Goal: Task Accomplishment & Management: Use online tool/utility

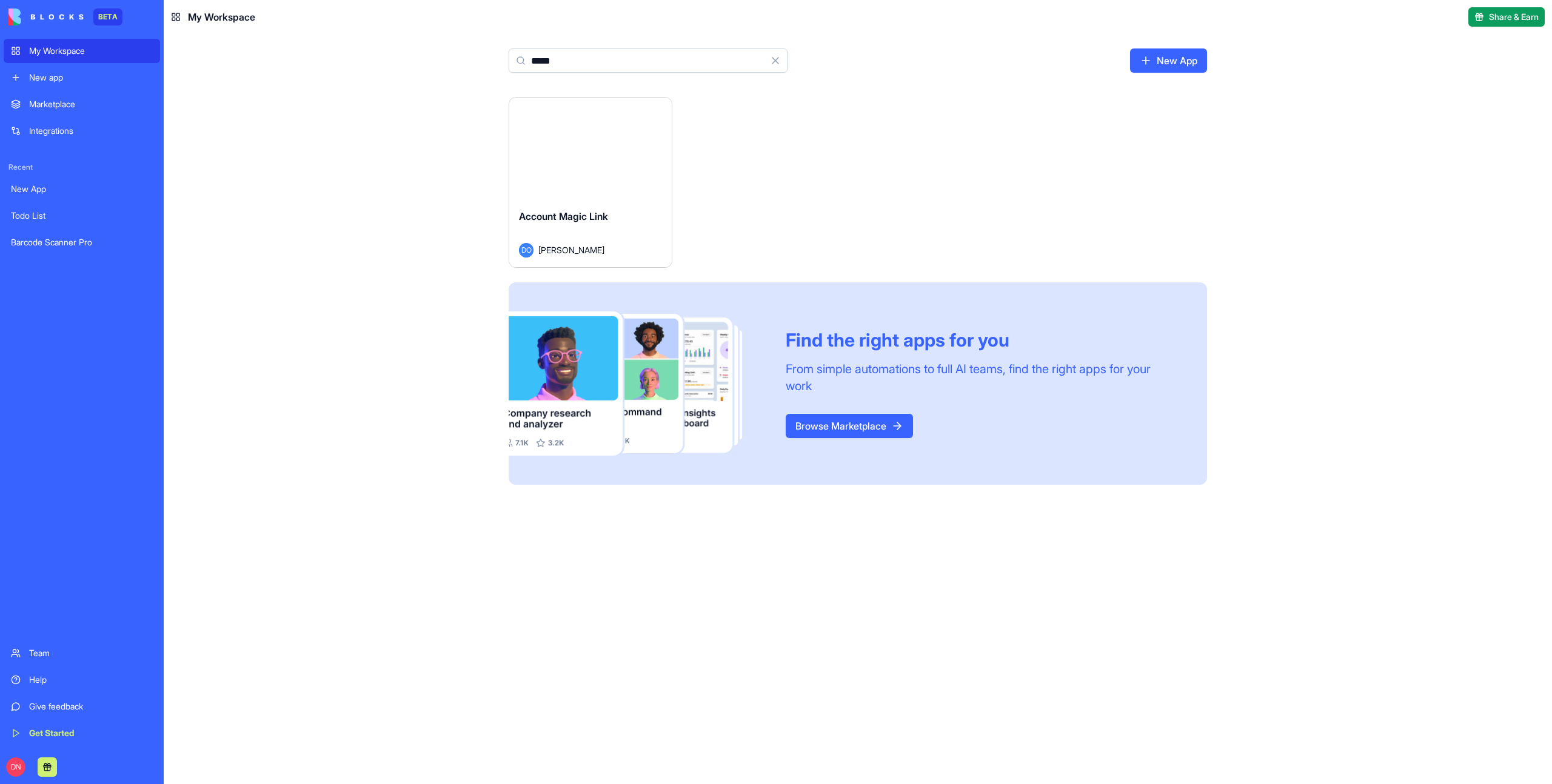
type input "*****"
click at [587, 144] on button "Launch" at bounding box center [590, 148] width 91 height 24
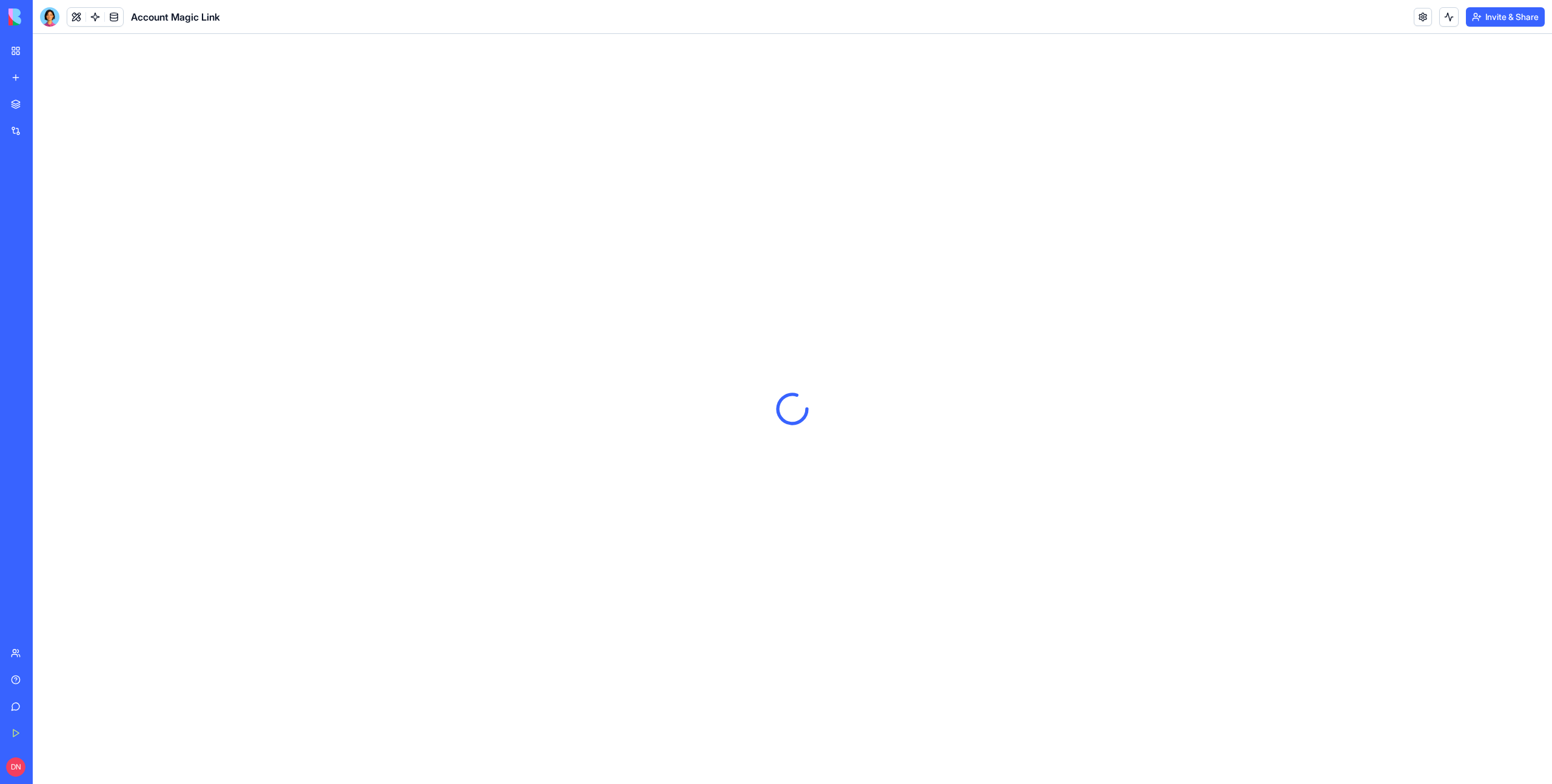
click at [358, 181] on div at bounding box center [792, 409] width 1519 height 750
click at [73, 19] on button at bounding box center [76, 17] width 18 height 18
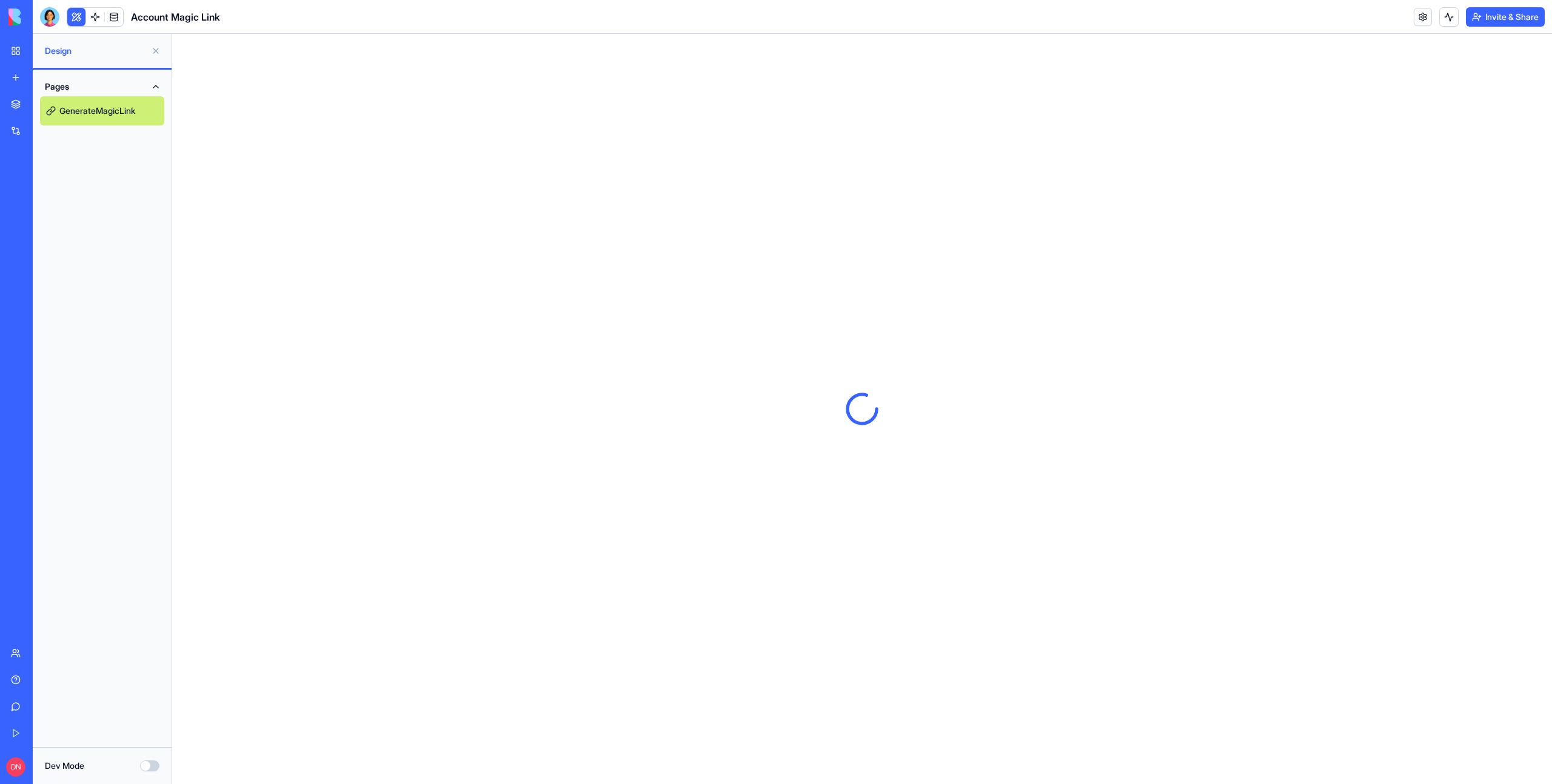
click at [91, 109] on link "GenerateMagicLink" at bounding box center [102, 111] width 124 height 29
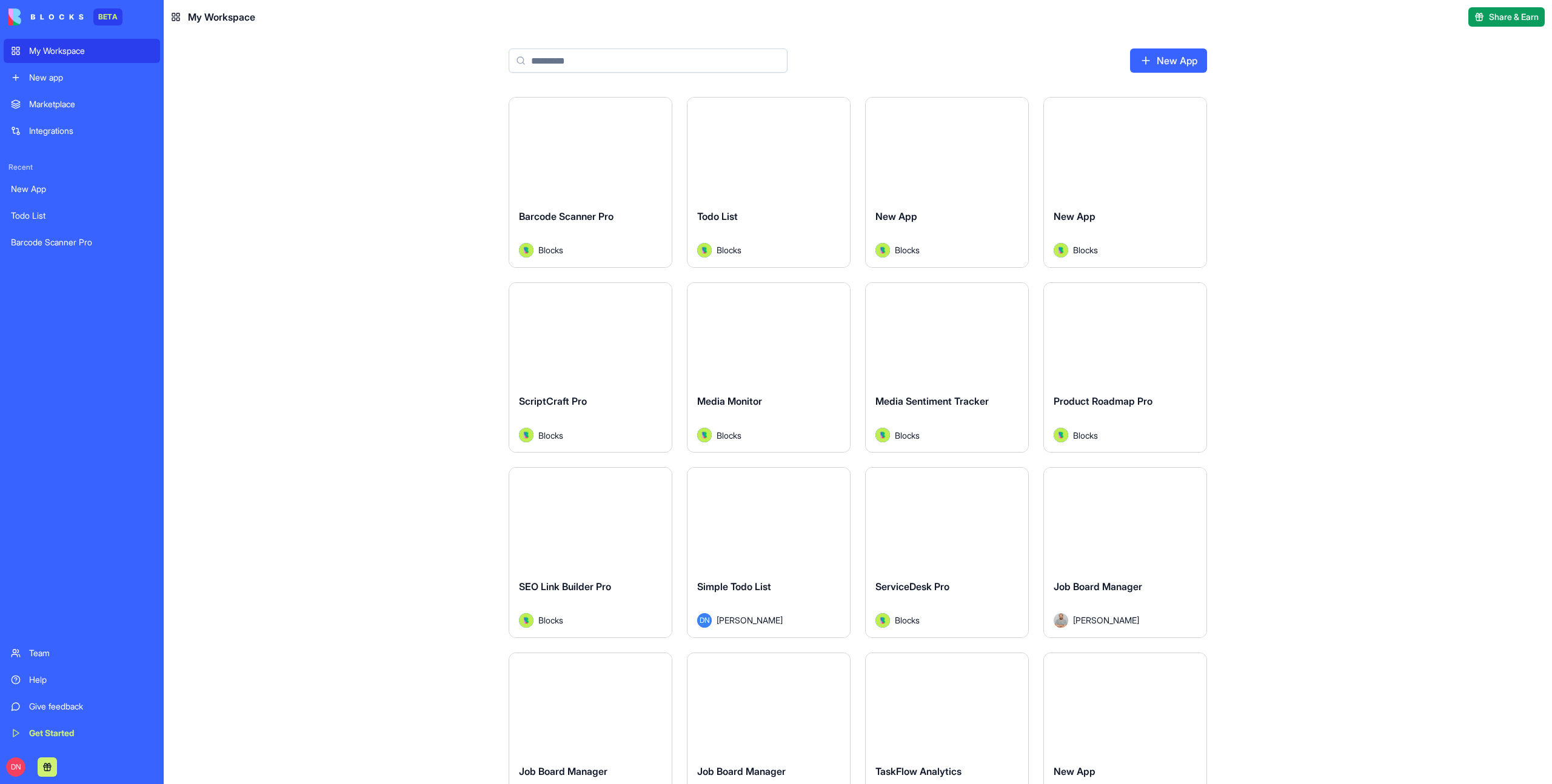
click at [571, 51] on input at bounding box center [648, 60] width 279 height 24
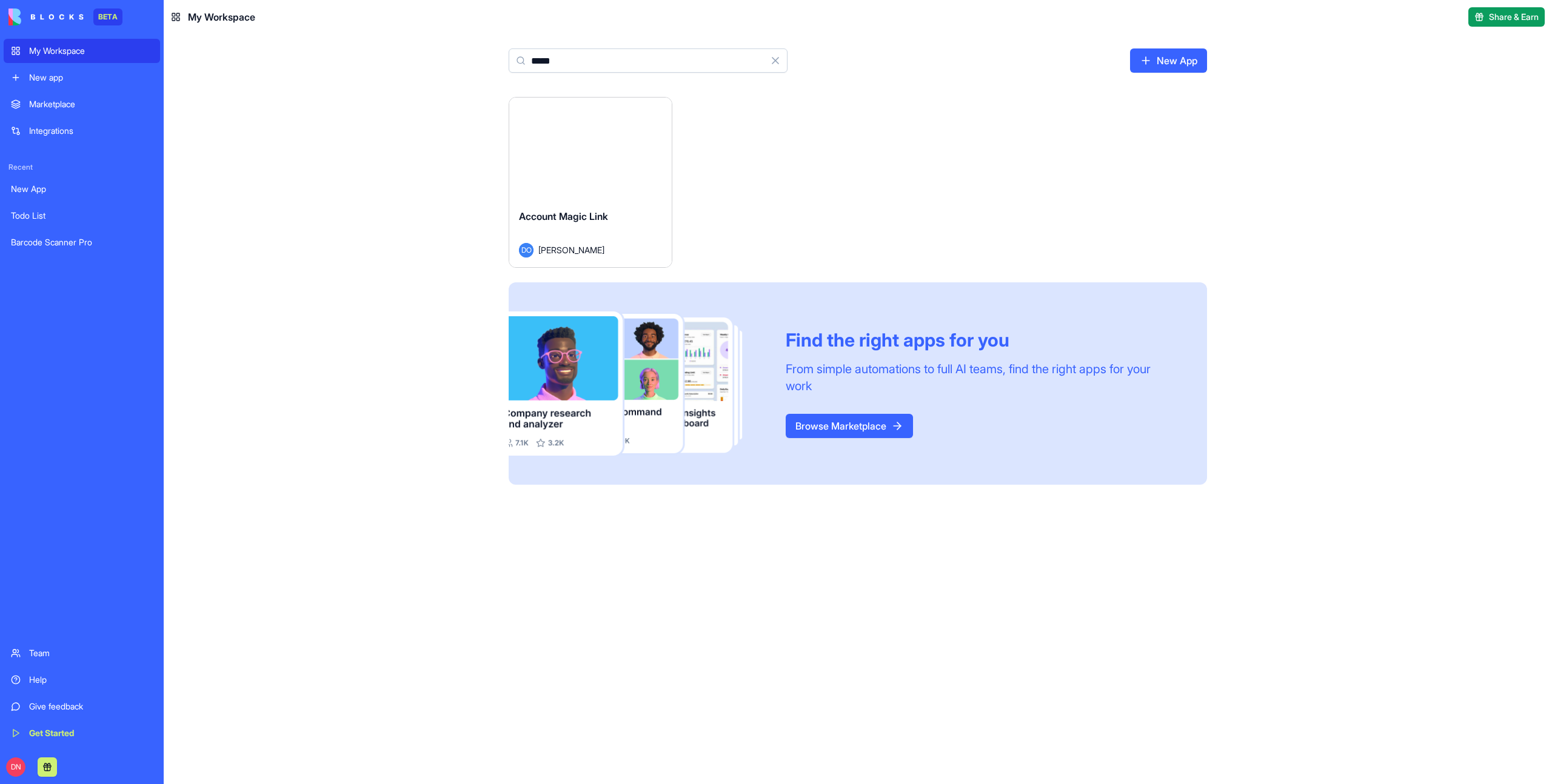
type input "*****"
click at [579, 152] on button "Launch" at bounding box center [590, 148] width 91 height 24
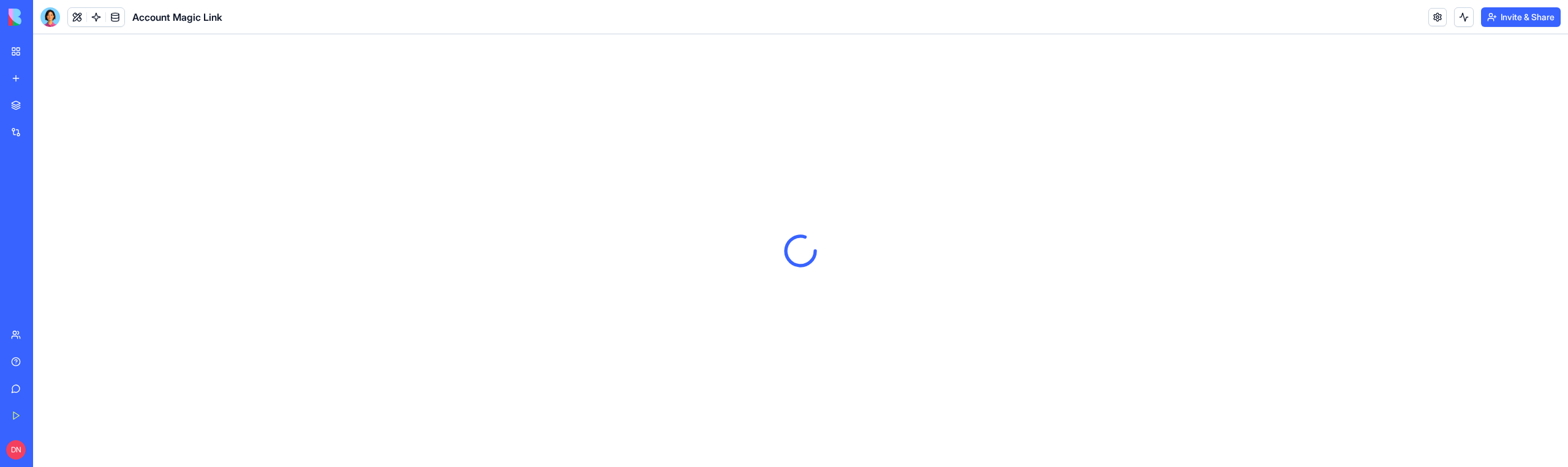
click at [594, 342] on div at bounding box center [800, 250] width 1534 height 433
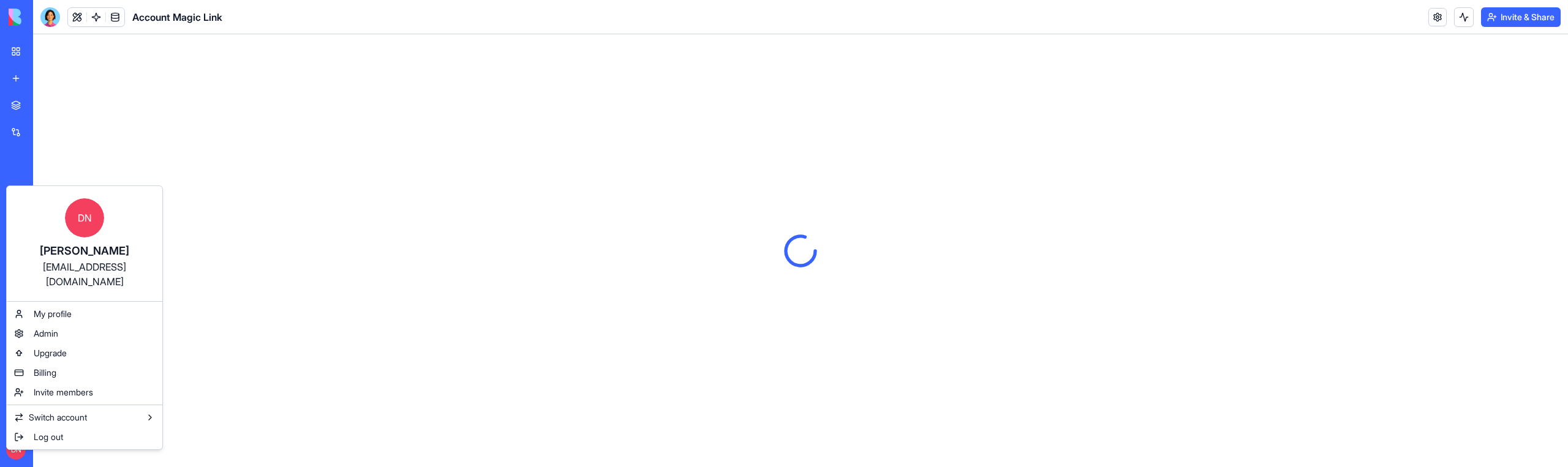
click at [417, 257] on html "BETA My Workspace New app Marketplace Integrations Recent New App Todo List Bar…" at bounding box center [784, 233] width 1568 height 467
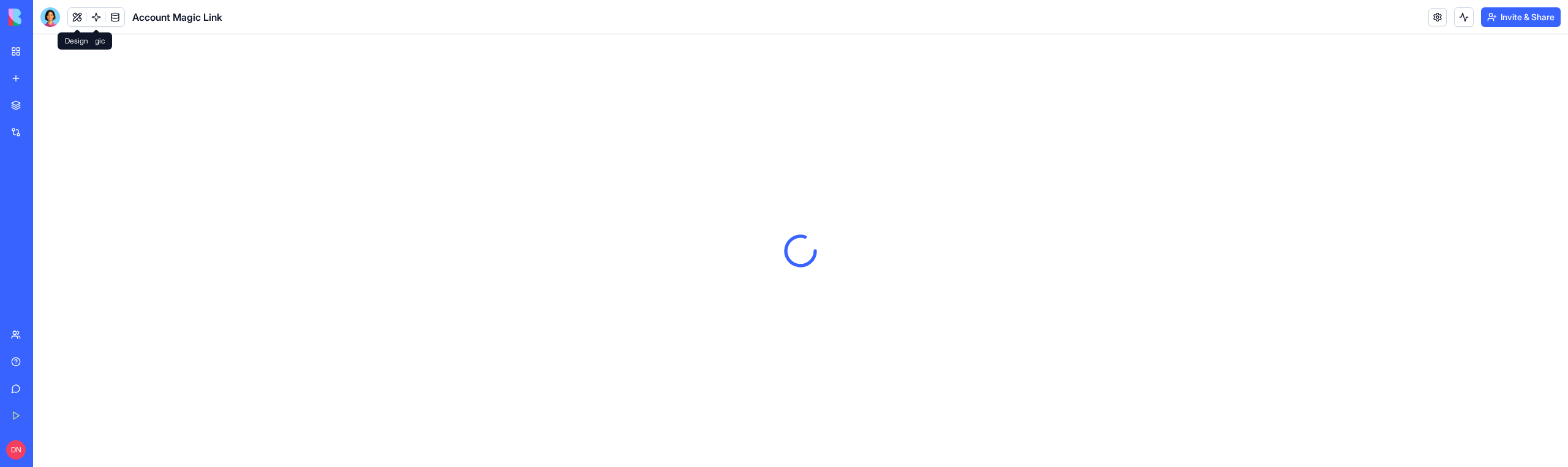
click at [75, 22] on button at bounding box center [77, 17] width 18 height 18
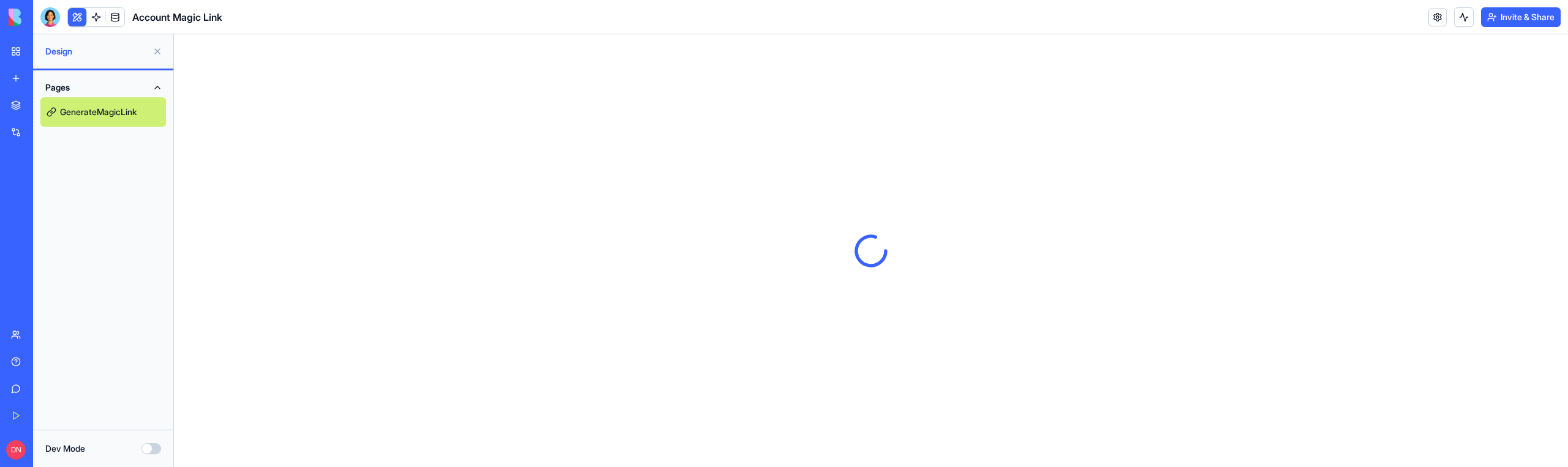
click at [99, 120] on link "GenerateMagicLink" at bounding box center [103, 112] width 126 height 29
click at [151, 451] on button "Dev Mode" at bounding box center [151, 448] width 20 height 11
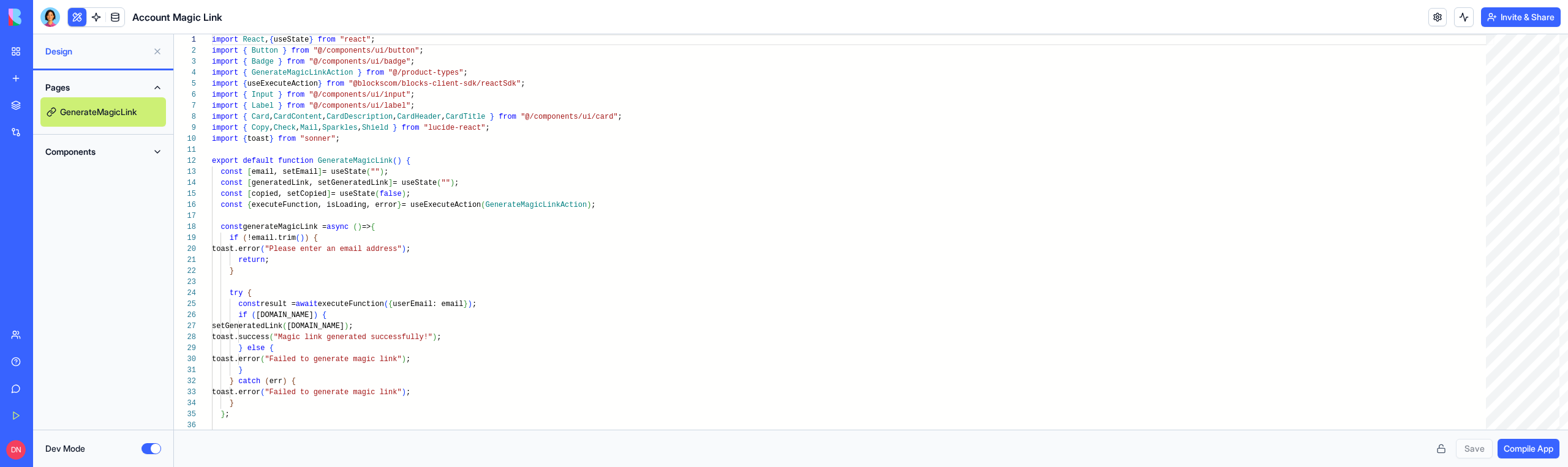
click at [151, 451] on button "Dev Mode" at bounding box center [151, 448] width 20 height 11
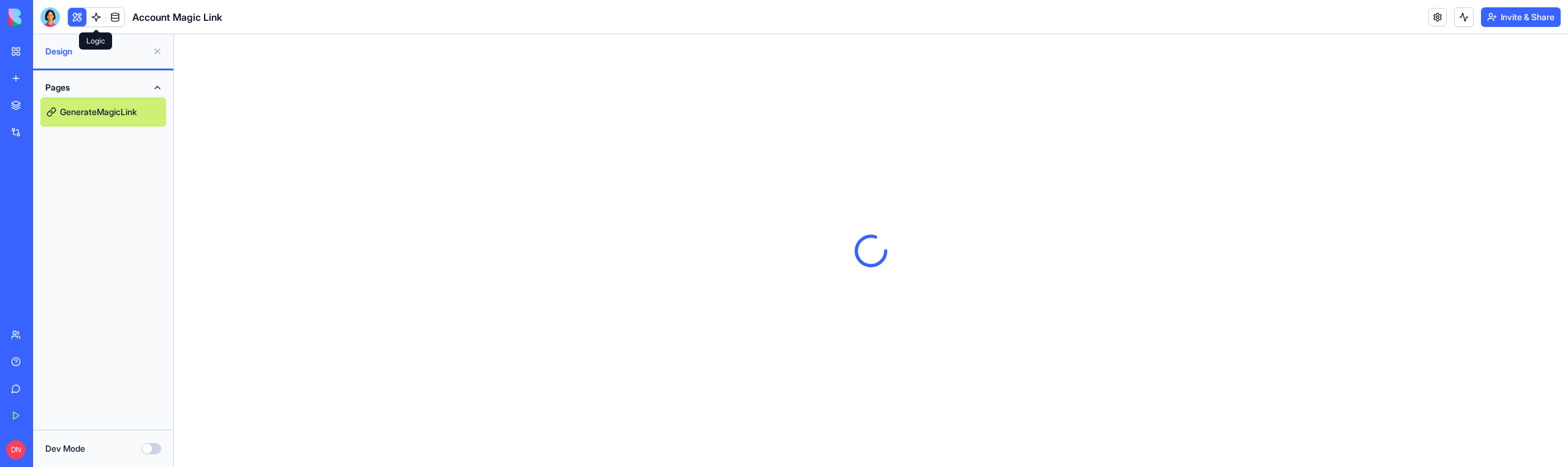
click at [98, 16] on link at bounding box center [96, 17] width 18 height 18
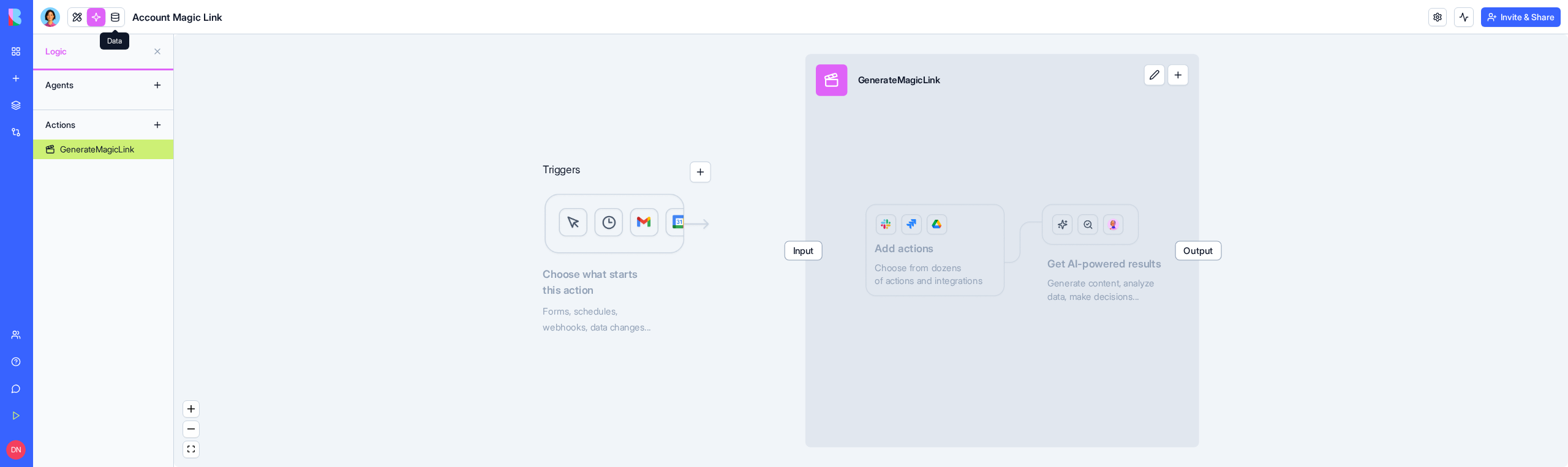
click at [116, 11] on link at bounding box center [115, 17] width 18 height 18
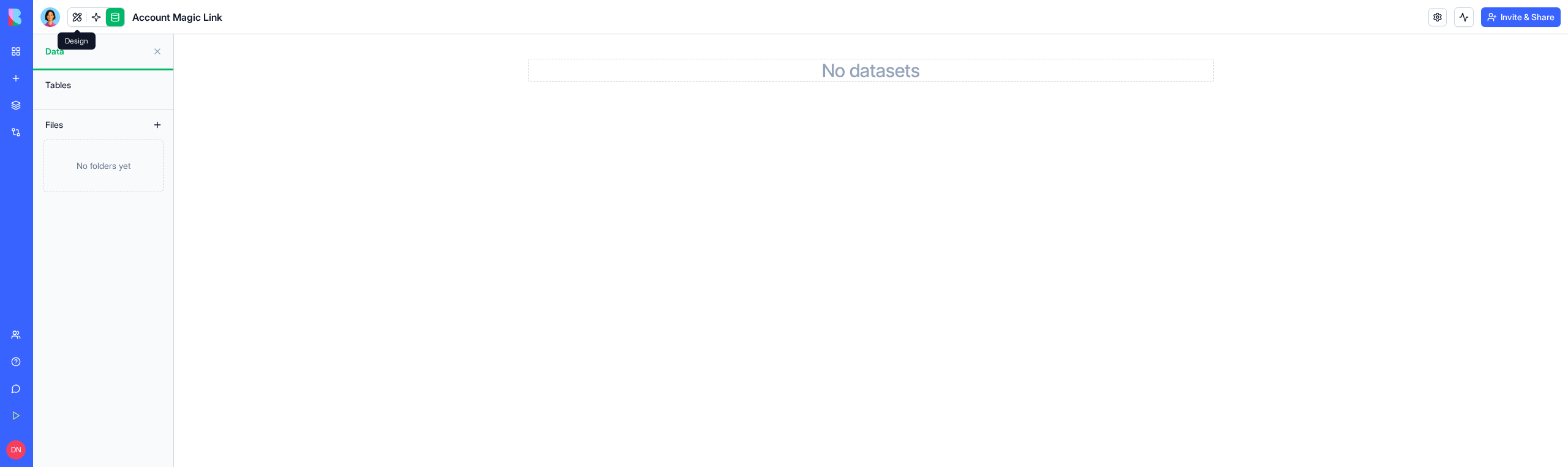
click at [78, 16] on link at bounding box center [77, 17] width 18 height 18
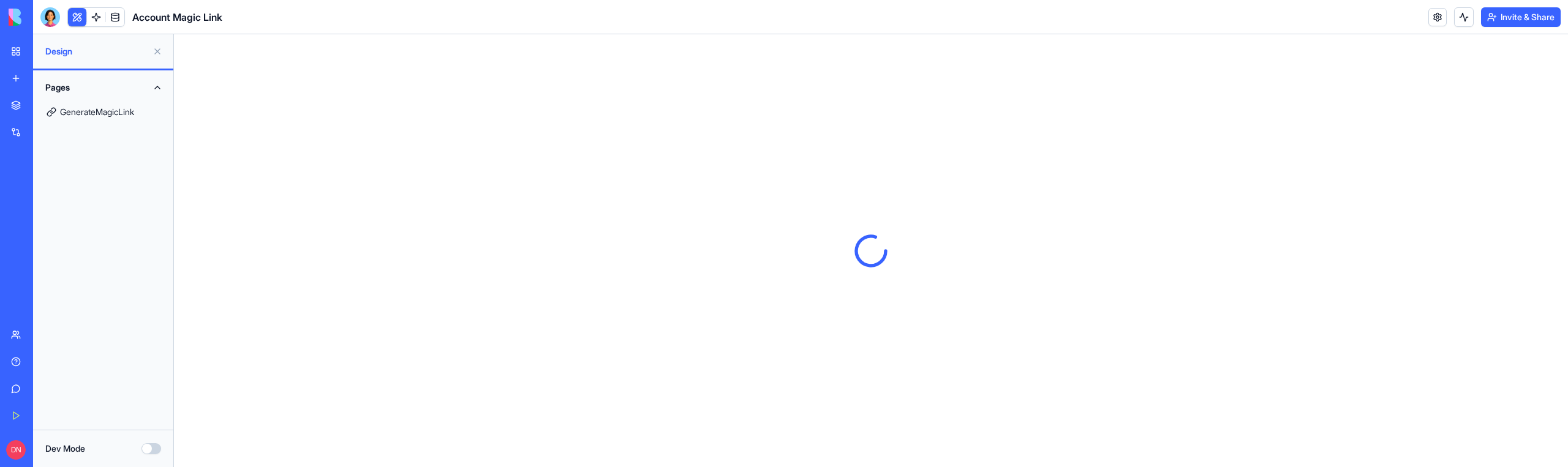
click at [100, 115] on link "GenerateMagicLink" at bounding box center [103, 112] width 126 height 29
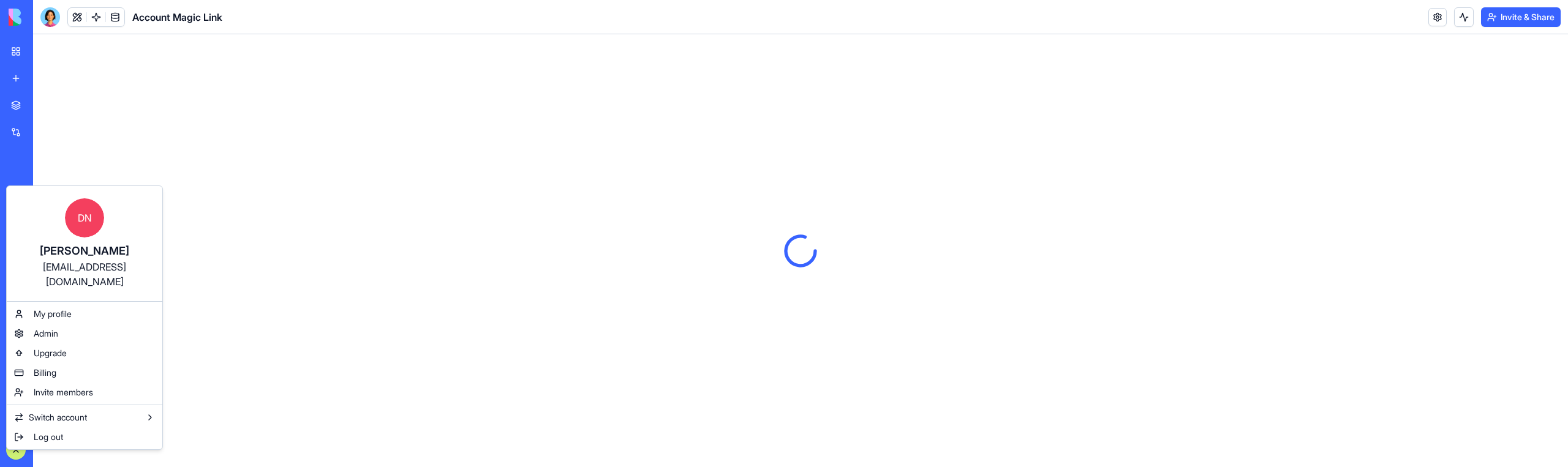
click at [340, 332] on html "BETA My Workspace New app Marketplace Integrations Recent New App Todo List Bar…" at bounding box center [784, 233] width 1568 height 467
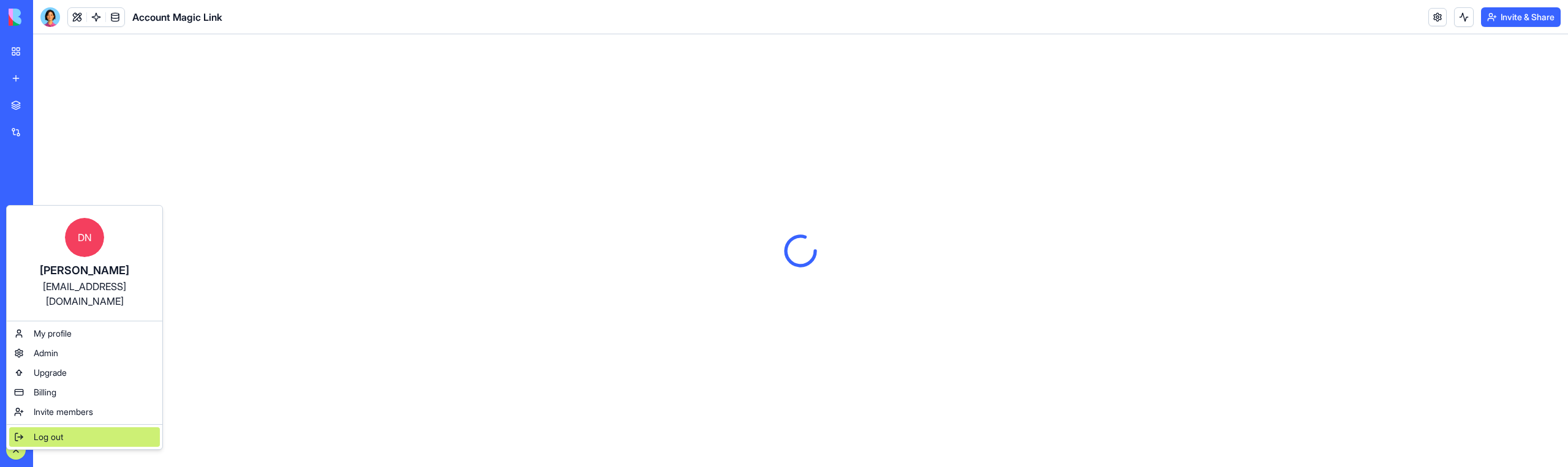
click at [46, 431] on span "Log out" at bounding box center [48, 437] width 29 height 12
